Goal: Task Accomplishment & Management: Use online tool/utility

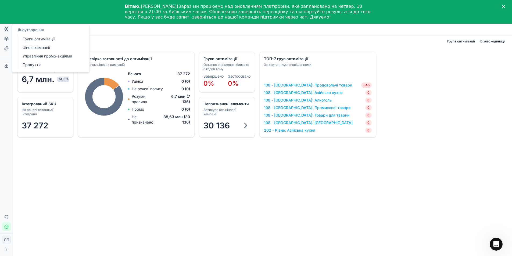
click at [42, 39] on font "Групи оптимізації" at bounding box center [39, 39] width 32 height 5
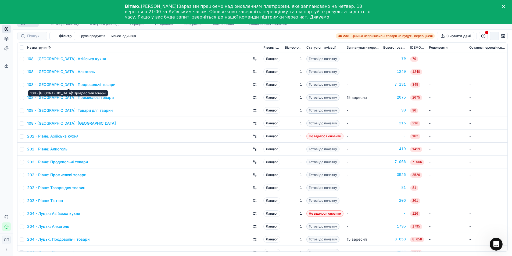
click at [90, 85] on font "108 - [GEOGRAPHIC_DATA]: Продовольчі товари" at bounding box center [71, 84] width 88 height 5
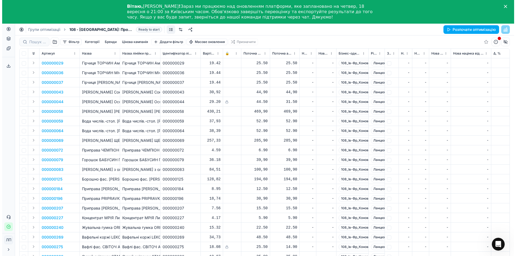
scroll to position [24, 0]
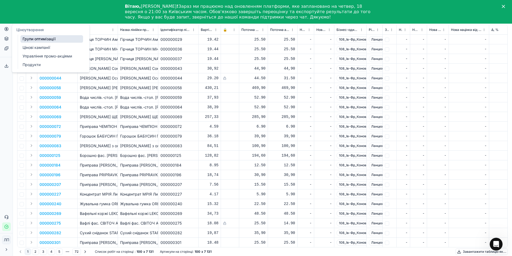
click at [33, 47] on font "Цінові кампанії" at bounding box center [36, 47] width 27 height 5
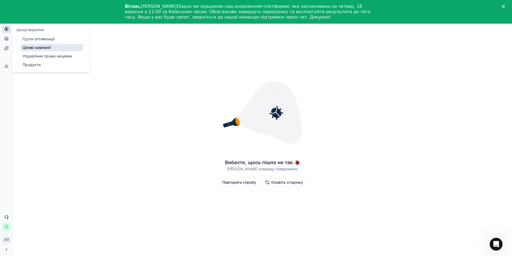
click at [60, 48] on link "Цінові кампанії" at bounding box center [51, 48] width 63 height 8
click at [234, 184] on font "Повторити спробу" at bounding box center [239, 182] width 34 height 5
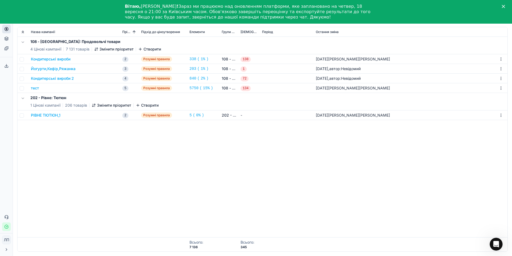
click at [37, 86] on font "тест" at bounding box center [35, 88] width 8 height 5
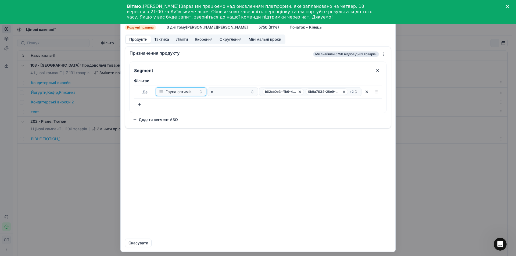
click at [195, 92] on font "Група оптимізації" at bounding box center [182, 91] width 32 height 5
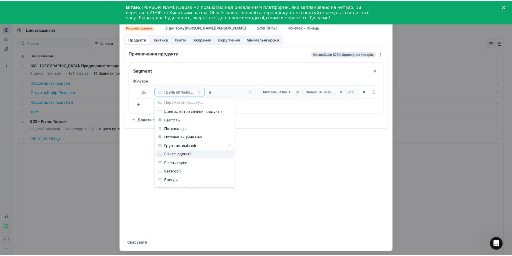
scroll to position [54, 0]
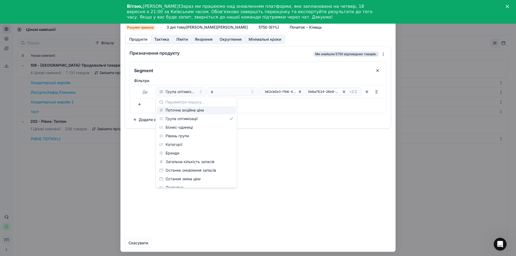
click at [299, 167] on div "Призначення продукту Ми знайшли 5750 відповідних товарів. Segment Фільтри Де Гр…" at bounding box center [258, 140] width 275 height 188
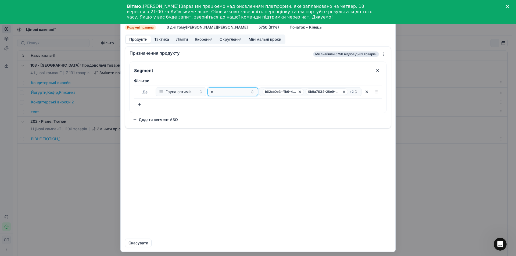
click at [239, 91] on div "в" at bounding box center [229, 91] width 37 height 5
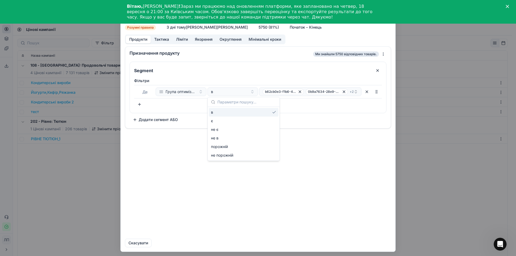
click at [287, 169] on div "Призначення продукту Ми знайшли 5750 відповідних товарів. Segment Фільтри Де Гр…" at bounding box center [258, 140] width 275 height 188
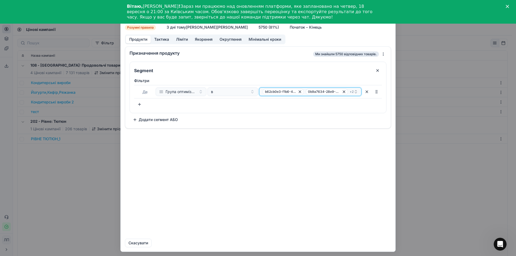
click at [278, 92] on font "b62cb0e3-f1b6-4145-9dd9-6ab19de09d99" at bounding box center [299, 92] width 68 height 4
click at [320, 184] on div "Призначення продукту Ми знайшли 5750 відповідних товарів. Segment Фільтри Де Гр…" at bounding box center [258, 140] width 275 height 188
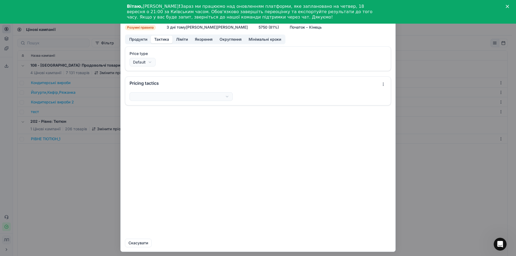
click at [162, 40] on font "Тактика" at bounding box center [161, 39] width 15 height 5
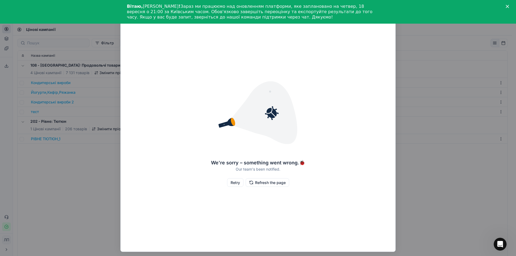
click at [235, 185] on button "Retry" at bounding box center [235, 182] width 16 height 9
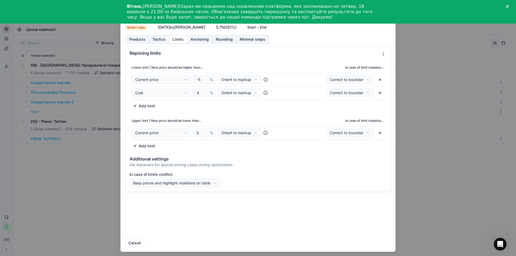
click at [177, 40] on button "Limits" at bounding box center [178, 39] width 18 height 8
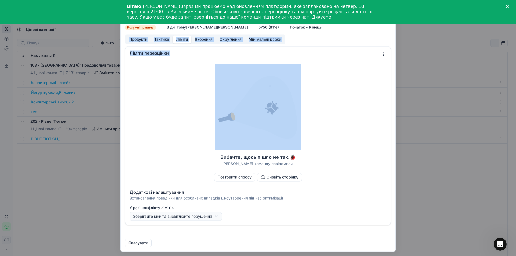
drag, startPoint x: 387, startPoint y: 31, endPoint x: 386, endPoint y: 51, distance: 20.5
click at [386, 51] on form "Ми зберігаємо налаштування ПК. Зачекайте, це має тривати кілька хвилин. тест Дв…" at bounding box center [258, 128] width 275 height 247
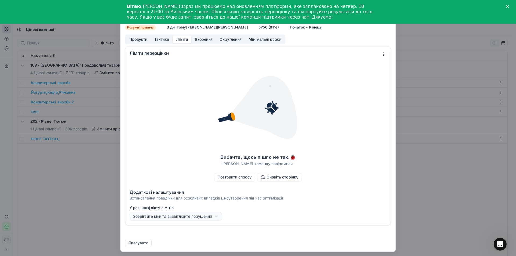
click at [450, 115] on div "Ми зберігаємо налаштування ПК. Зачекайте, це має тривати кілька хвилин. тест Дв…" at bounding box center [258, 128] width 516 height 256
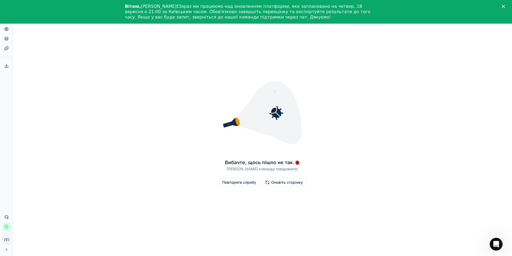
click at [234, 182] on font "Повторити спробу" at bounding box center [239, 182] width 34 height 5
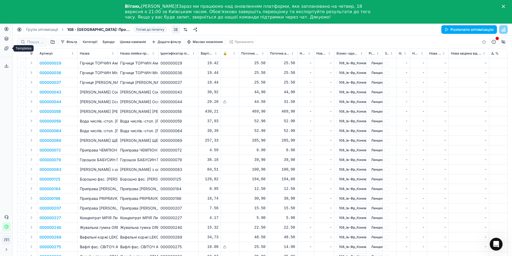
click at [6, 49] on icon at bounding box center [6, 48] width 4 height 4
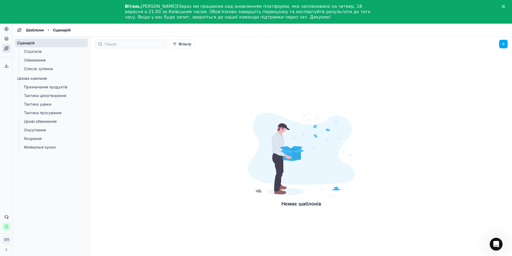
click at [4, 131] on div "Аналітика Ціноутворення Портфоліо продуктів Шаблони Експортний сервіс 0 Зверніт…" at bounding box center [6, 123] width 13 height 220
click at [5, 30] on circle at bounding box center [6, 28] width 3 height 3
click at [37, 47] on font "Цінові кампанії" at bounding box center [36, 47] width 27 height 5
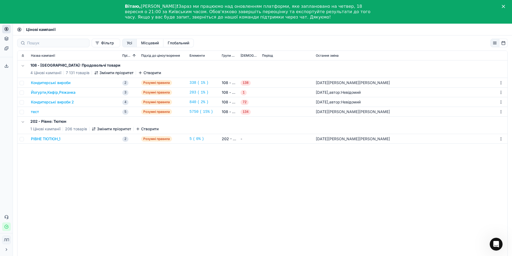
click at [50, 112] on div "тест" at bounding box center [74, 111] width 87 height 5
click at [33, 112] on font "тест" at bounding box center [35, 111] width 8 height 5
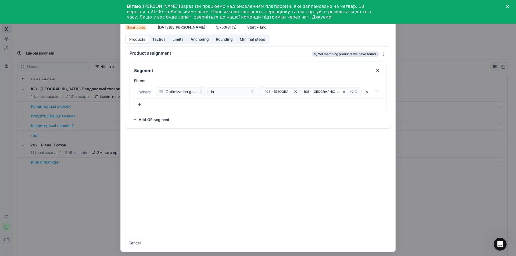
click at [255, 40] on button "Minimal steps" at bounding box center [252, 39] width 33 height 8
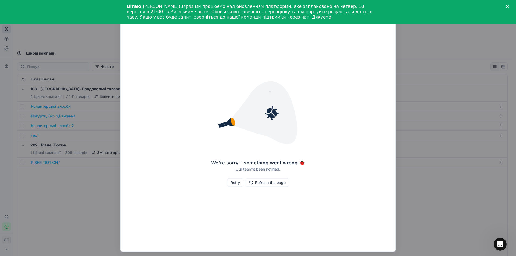
click at [230, 181] on button "Retry" at bounding box center [235, 182] width 16 height 9
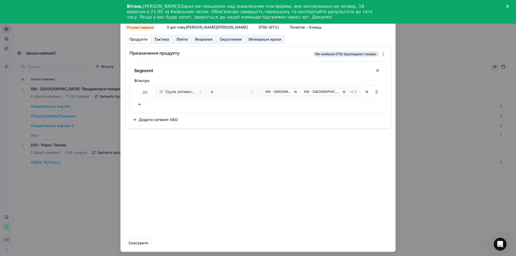
click at [177, 38] on font "Ліміти" at bounding box center [182, 39] width 12 height 5
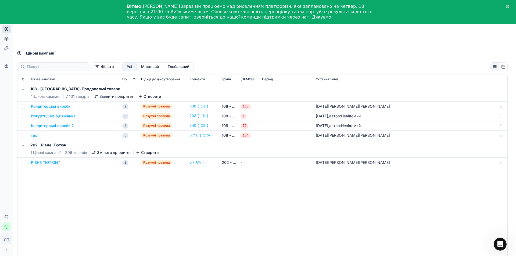
click at [418, 37] on div "Ми зберігаємо налаштування ПК. Зачекайте, це має тривати кілька хвилин. тест Дв…" at bounding box center [258, 128] width 516 height 256
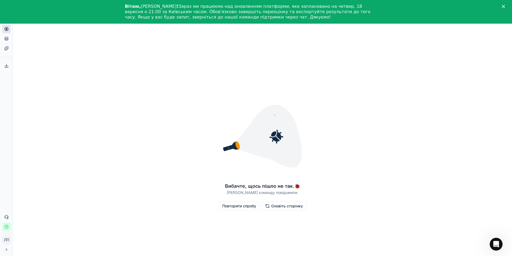
click at [275, 207] on font "Оновіть сторінку" at bounding box center [287, 206] width 32 height 5
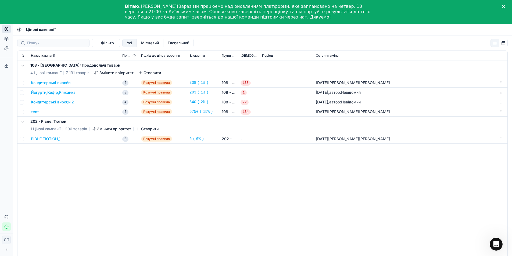
click at [147, 73] on font "Створити" at bounding box center [152, 72] width 17 height 5
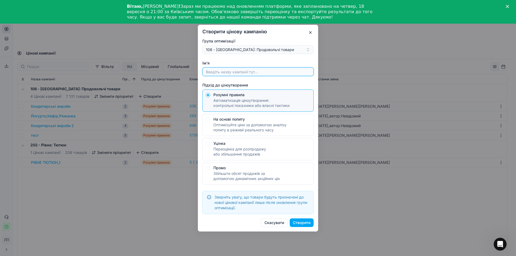
click at [226, 73] on input "Ім'я" at bounding box center [258, 72] width 106 height 8
click at [311, 31] on button "button" at bounding box center [310, 32] width 6 height 6
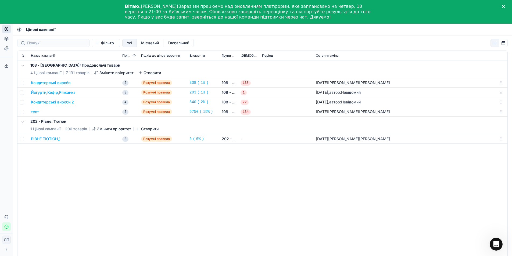
click at [60, 102] on font "Кондитерські вироби 2" at bounding box center [52, 102] width 43 height 5
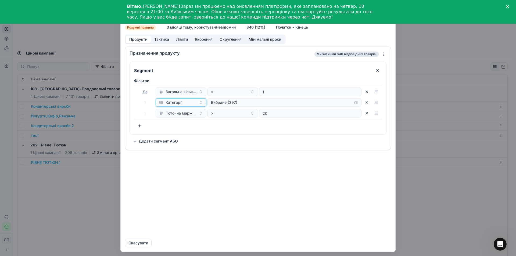
click at [183, 102] on div "Категорії" at bounding box center [177, 102] width 37 height 5
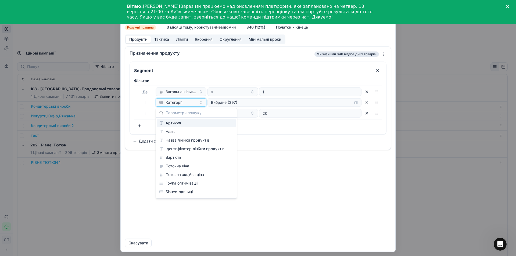
click at [184, 102] on div "Категорії" at bounding box center [177, 102] width 37 height 5
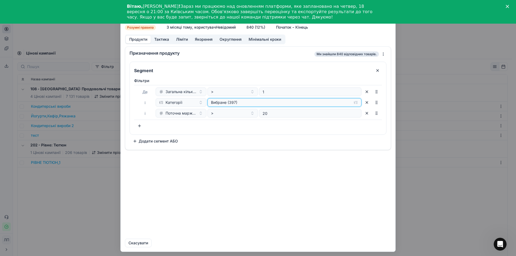
click at [320, 102] on div "Вибране (397)" at bounding box center [280, 102] width 139 height 5
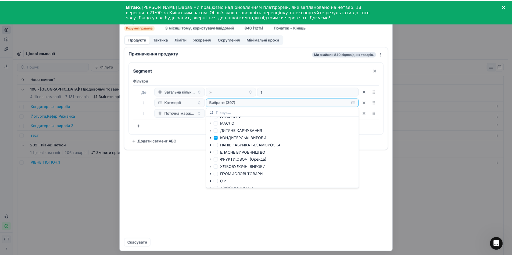
scroll to position [54, 0]
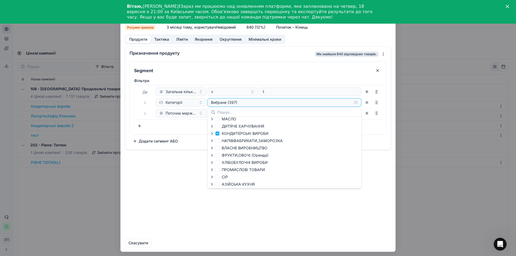
click at [431, 202] on div "Ми зберігаємо налаштування ПК. Зачекайте, це має тривати кілька хвилин. Кондите…" at bounding box center [258, 128] width 516 height 256
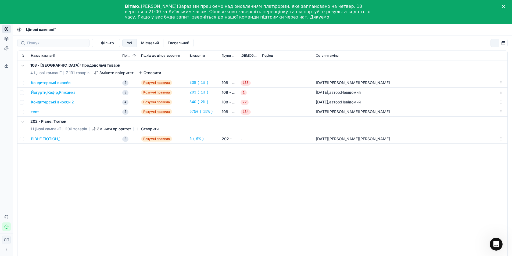
click at [83, 84] on div "Кондитерські вироби" at bounding box center [74, 82] width 87 height 5
click at [125, 84] on font "2" at bounding box center [125, 83] width 2 height 4
click at [95, 79] on td "Кондитерські вироби" at bounding box center [74, 83] width 91 height 10
click at [102, 73] on font "Змінити пріоритет" at bounding box center [116, 72] width 34 height 5
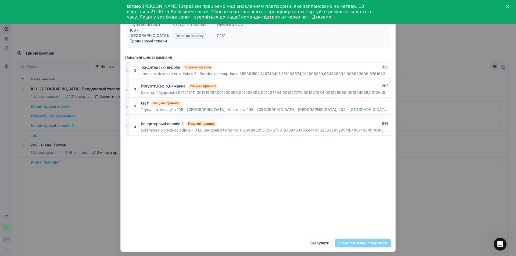
drag, startPoint x: 127, startPoint y: 128, endPoint x: 124, endPoint y: 108, distance: 20.7
click at [124, 108] on div "Локальні цінові кампанії 2 Кондитерські вироби Розумні правила 338 3 Йогурти,Ке…" at bounding box center [258, 143] width 275 height 182
click at [132, 244] on font "Скасувати" at bounding box center [138, 243] width 20 height 5
